Goal: Task Accomplishment & Management: Manage account settings

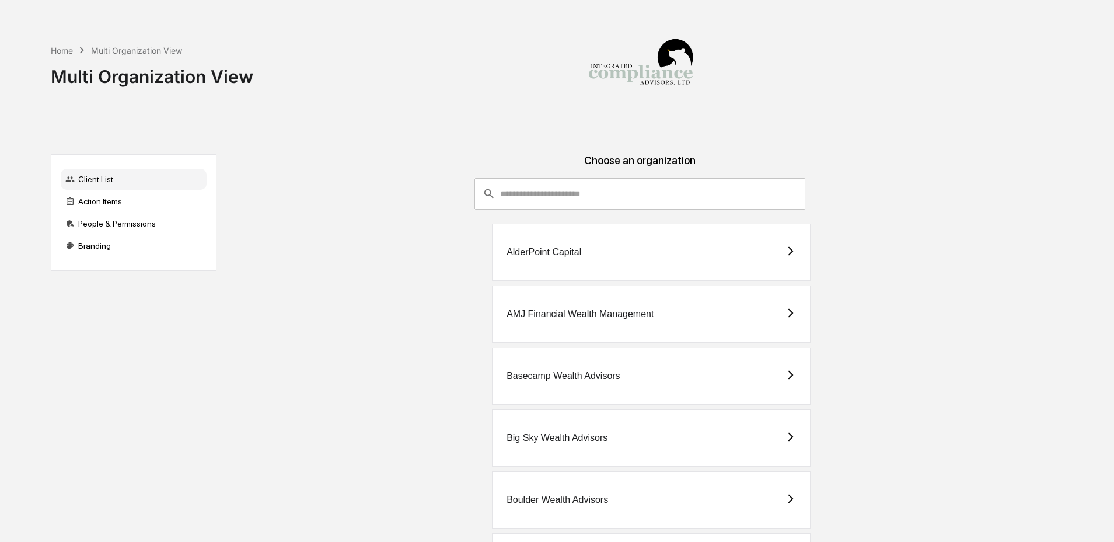
click at [543, 198] on input "consultant-dashboard__filter-organizations-search-bar" at bounding box center [652, 194] width 305 height 32
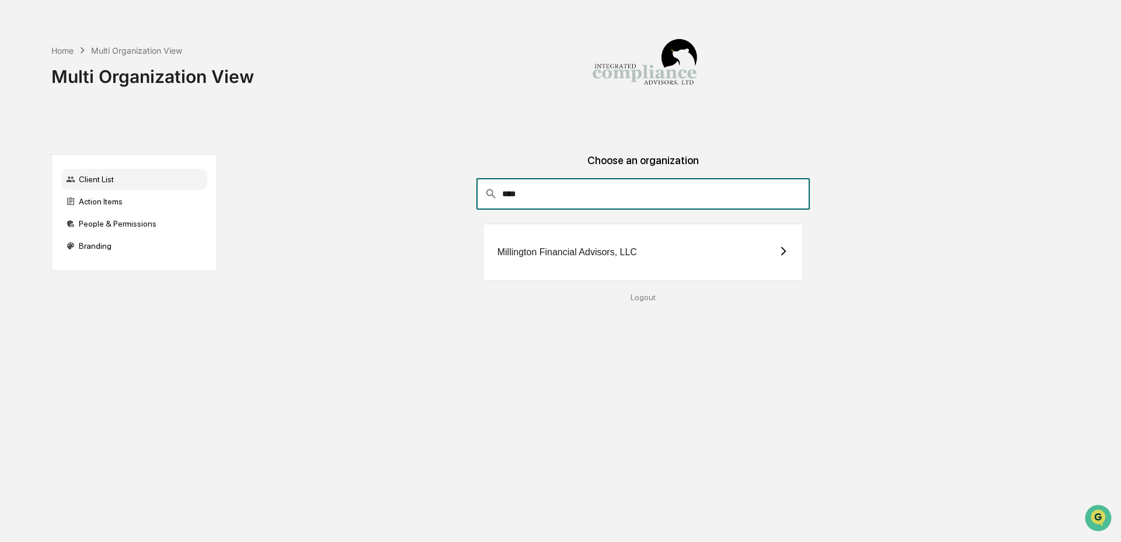
type input "****"
click at [552, 253] on div "Millington Financial Advisors, LLC" at bounding box center [566, 252] width 139 height 11
